Goal: Navigation & Orientation: Find specific page/section

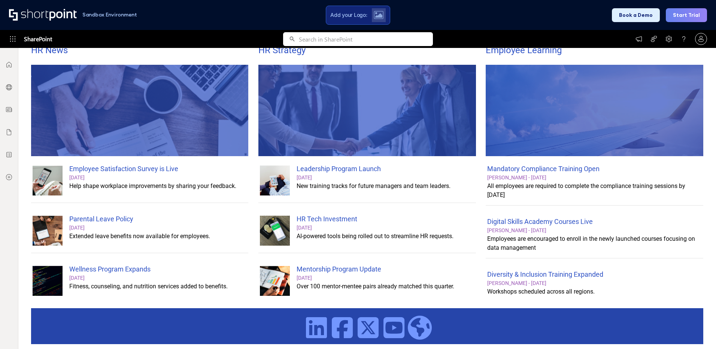
scroll to position [425, 0]
